Goal: Check status: Check status

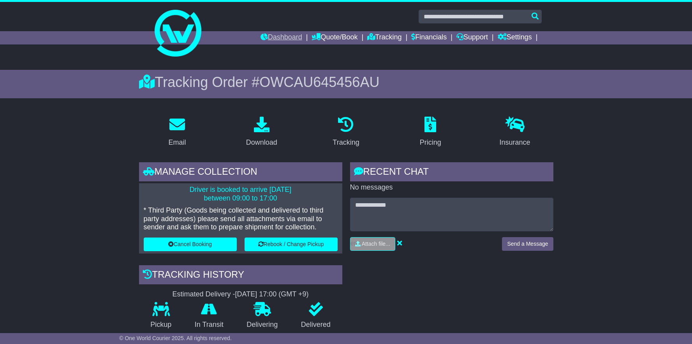
click at [271, 39] on link "Dashboard" at bounding box center [282, 37] width 42 height 13
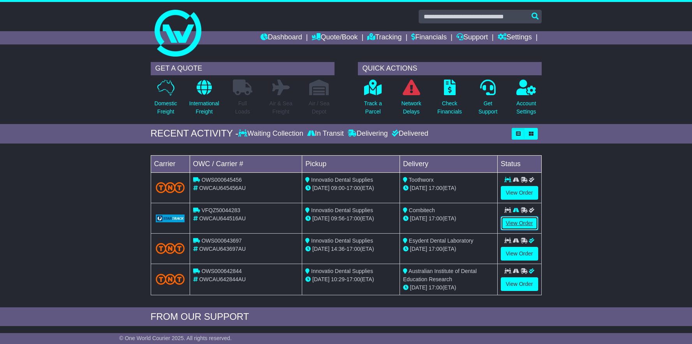
click at [512, 220] on link "View Order" at bounding box center [519, 223] width 37 height 14
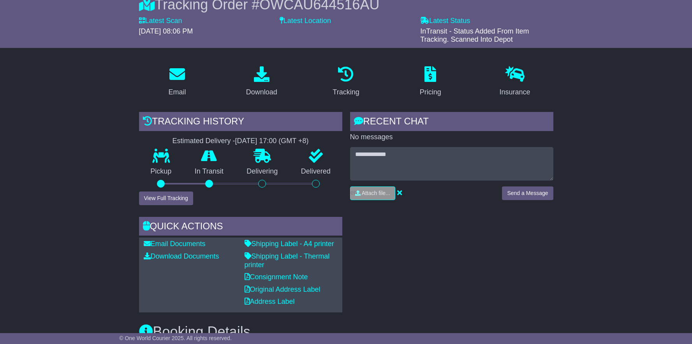
scroll to position [161, 0]
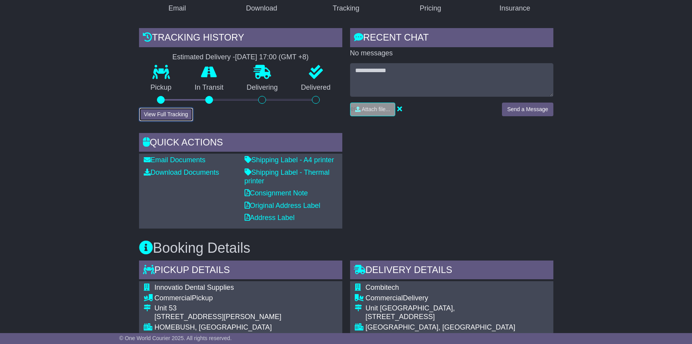
click at [165, 113] on button "View Full Tracking" at bounding box center [166, 114] width 54 height 14
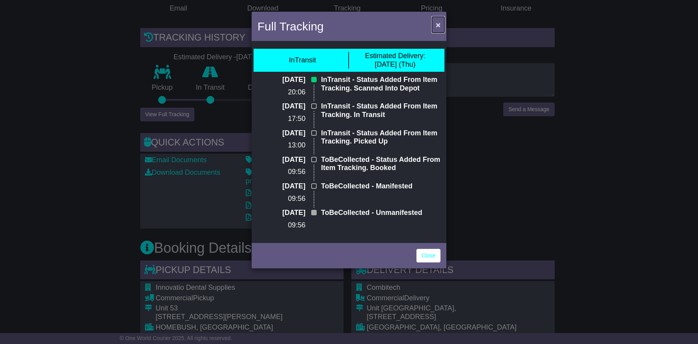
click at [439, 26] on span "×" at bounding box center [438, 24] width 5 height 9
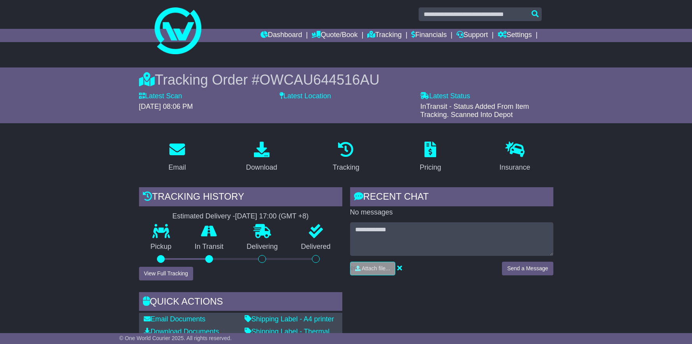
scroll to position [0, 0]
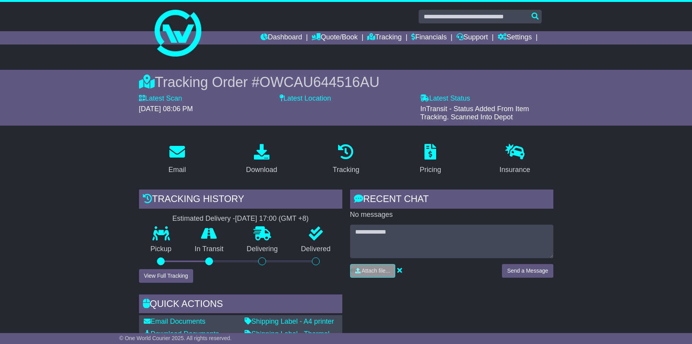
click at [152, 36] on div "Dashboard Quote/Book Domestic International Saved Quotes Drafts Domestic Quote …" at bounding box center [346, 37] width 399 height 13
click at [187, 32] on div "Dashboard Quote/Book Domestic International Saved Quotes Drafts Domestic Quote …" at bounding box center [346, 37] width 399 height 13
click at [282, 39] on link "Dashboard" at bounding box center [282, 37] width 42 height 13
